Goal: Entertainment & Leisure: Consume media (video, audio)

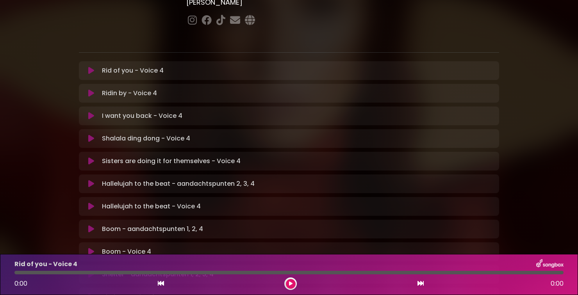
scroll to position [128, 0]
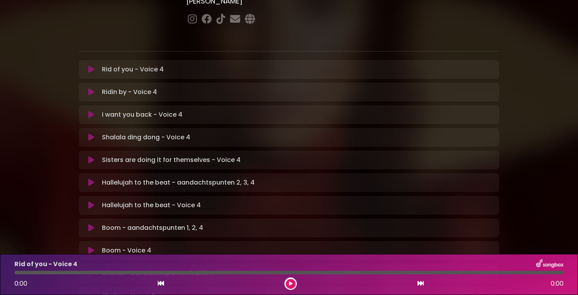
click at [162, 65] on p "Rid of you - Voice 4 Loading Track..." at bounding box center [133, 69] width 62 height 9
click at [291, 286] on icon at bounding box center [291, 283] width 4 height 5
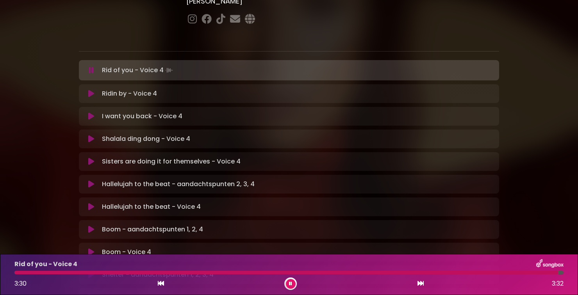
click at [290, 283] on icon at bounding box center [290, 283] width 3 height 5
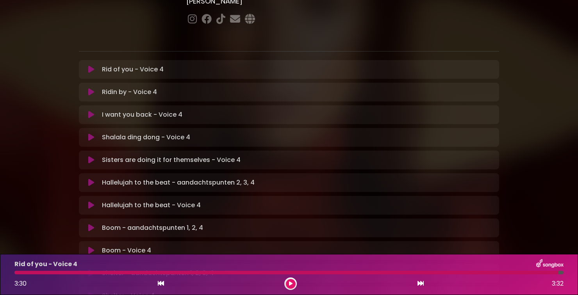
click at [24, 272] on div at bounding box center [286, 273] width 544 height 4
click at [22, 272] on div at bounding box center [286, 273] width 544 height 4
click at [19, 274] on div at bounding box center [286, 273] width 544 height 4
click at [24, 272] on div at bounding box center [286, 273] width 544 height 4
click at [34, 273] on div at bounding box center [286, 273] width 544 height 4
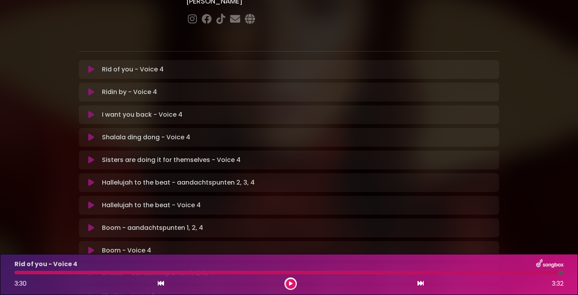
click at [293, 283] on button at bounding box center [291, 284] width 10 height 10
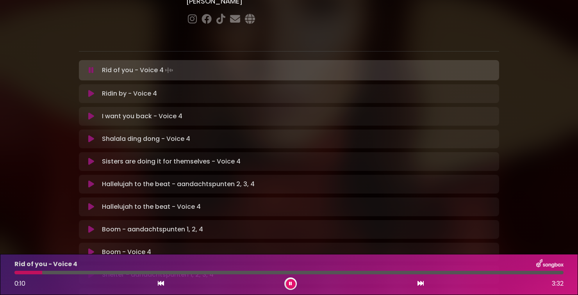
click at [19, 271] on div at bounding box center [28, 273] width 28 height 4
click at [18, 273] on div at bounding box center [17, 273] width 6 height 4
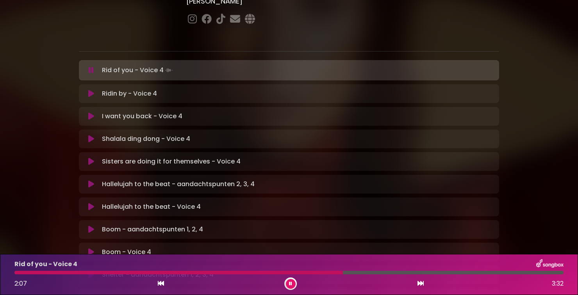
click at [294, 284] on button at bounding box center [291, 284] width 10 height 10
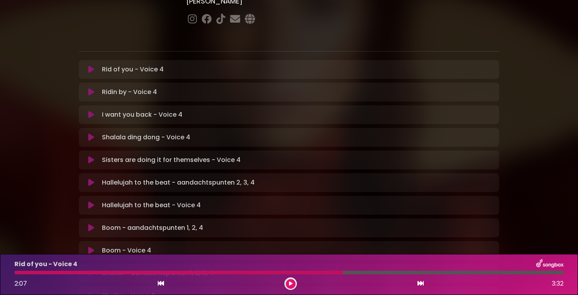
click at [144, 87] on p "Ridin by - Voice 4 Loading Track..." at bounding box center [129, 91] width 55 height 9
click at [93, 88] on icon at bounding box center [91, 92] width 6 height 8
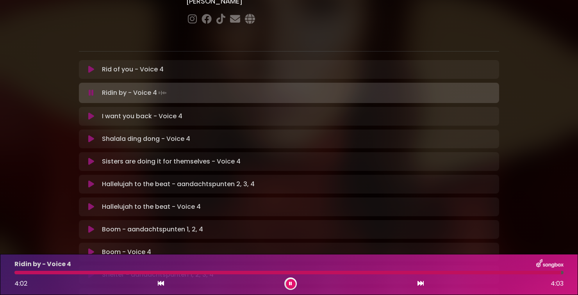
click at [293, 286] on button at bounding box center [291, 284] width 10 height 10
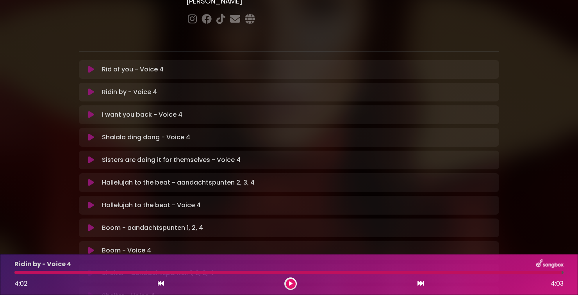
click at [290, 284] on icon at bounding box center [291, 283] width 4 height 5
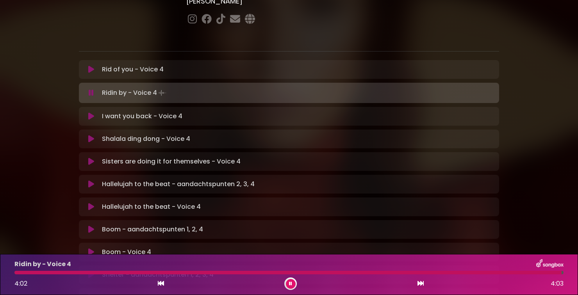
click at [295, 271] on div at bounding box center [287, 273] width 547 height 4
click at [287, 284] on button at bounding box center [291, 284] width 10 height 10
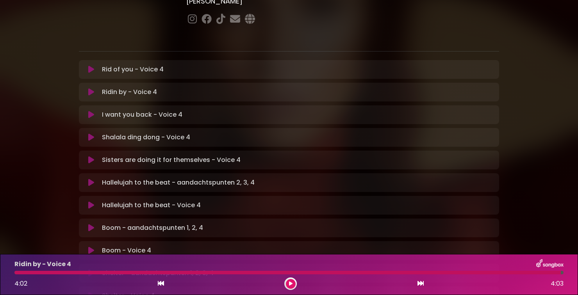
click at [290, 284] on icon at bounding box center [291, 283] width 4 height 5
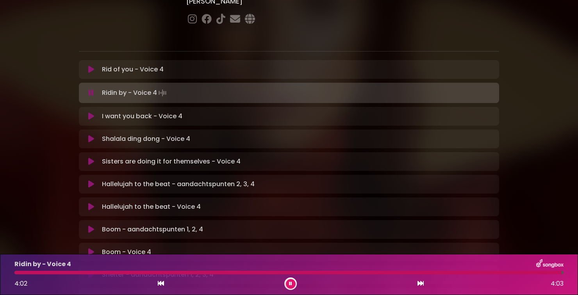
click at [190, 272] on div at bounding box center [287, 273] width 547 height 4
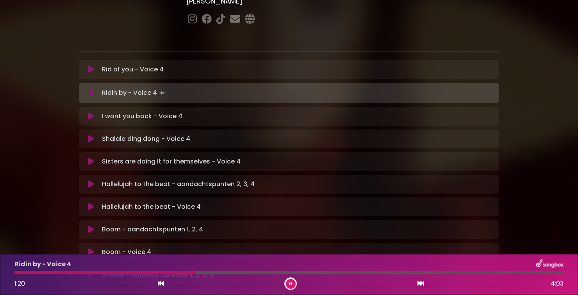
click at [210, 271] on div at bounding box center [288, 273] width 549 height 4
click at [128, 271] on div at bounding box center [115, 273] width 203 height 4
click at [290, 284] on icon at bounding box center [290, 283] width 3 height 5
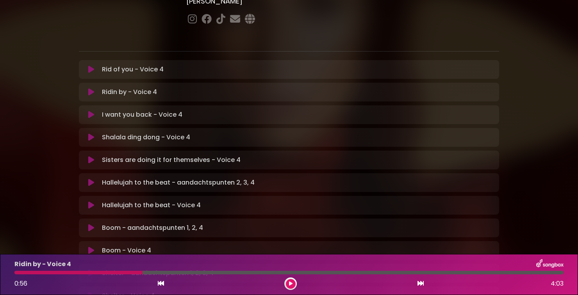
click at [151, 110] on p "I want you back - Voice 4 Loading Track..." at bounding box center [142, 114] width 80 height 9
click at [97, 111] on button at bounding box center [91, 115] width 15 height 8
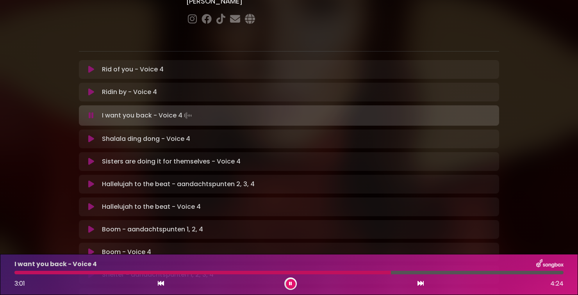
click at [290, 284] on icon at bounding box center [290, 283] width 3 height 5
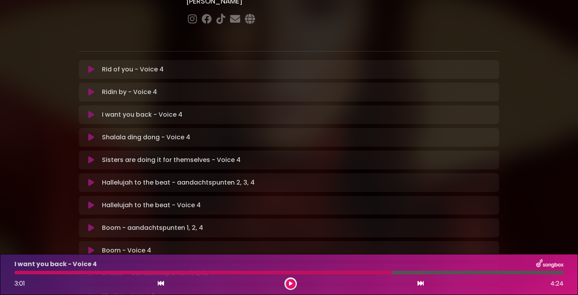
click at [290, 284] on icon at bounding box center [291, 283] width 4 height 5
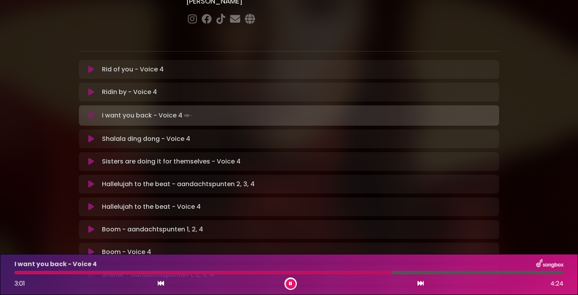
click at [274, 272] on div at bounding box center [202, 273] width 377 height 4
click at [286, 285] on button at bounding box center [291, 284] width 10 height 10
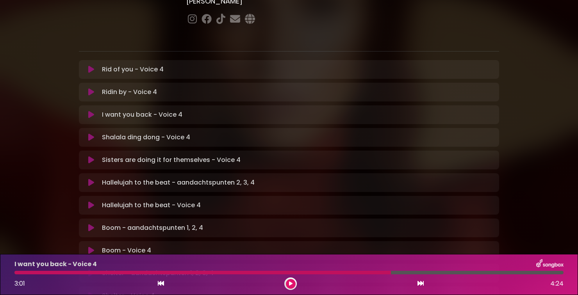
click at [290, 284] on icon at bounding box center [291, 283] width 4 height 5
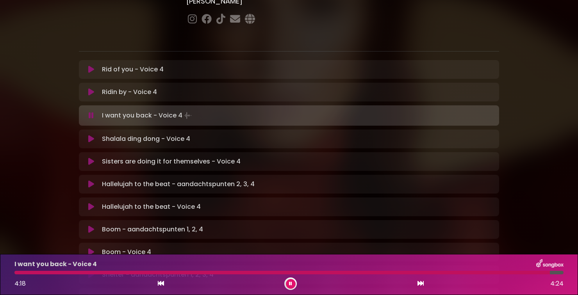
click at [294, 283] on button at bounding box center [291, 284] width 10 height 10
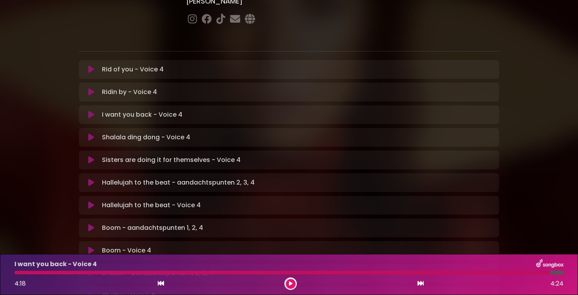
click at [290, 283] on icon at bounding box center [291, 283] width 4 height 5
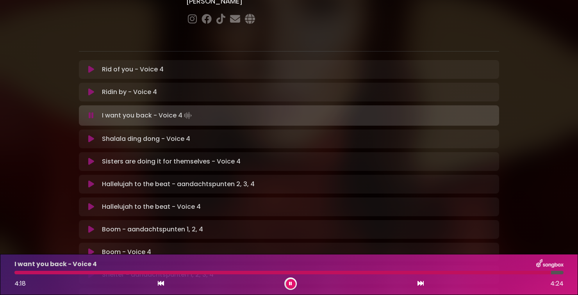
click at [466, 273] on div at bounding box center [282, 273] width 536 height 4
click at [292, 288] on button at bounding box center [291, 284] width 10 height 10
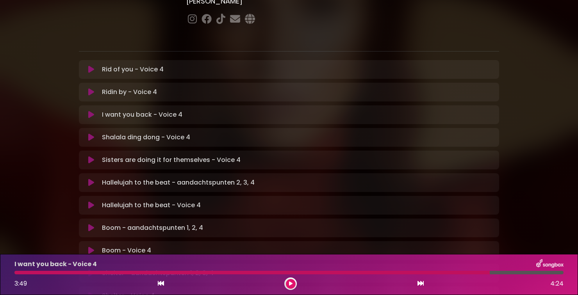
click at [88, 133] on button at bounding box center [91, 137] width 15 height 8
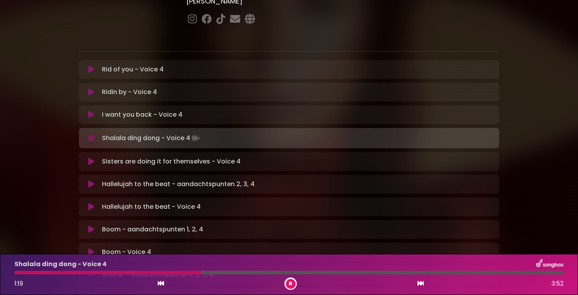
click at [291, 285] on icon at bounding box center [290, 283] width 3 height 5
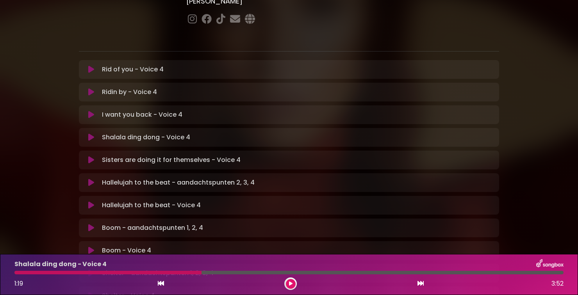
click at [184, 271] on div at bounding box center [107, 273] width 187 height 4
click at [294, 286] on button at bounding box center [291, 284] width 10 height 10
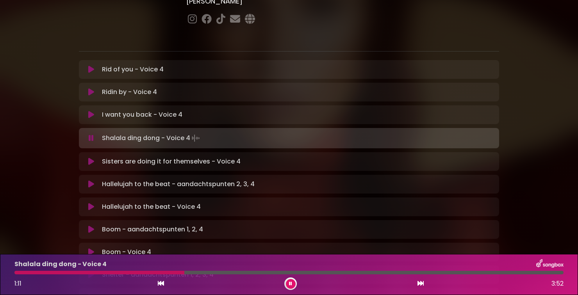
click at [174, 271] on div at bounding box center [99, 273] width 170 height 4
click at [164, 272] on div at bounding box center [95, 273] width 162 height 4
click at [291, 285] on icon at bounding box center [290, 283] width 3 height 5
